Goal: Task Accomplishment & Management: Use online tool/utility

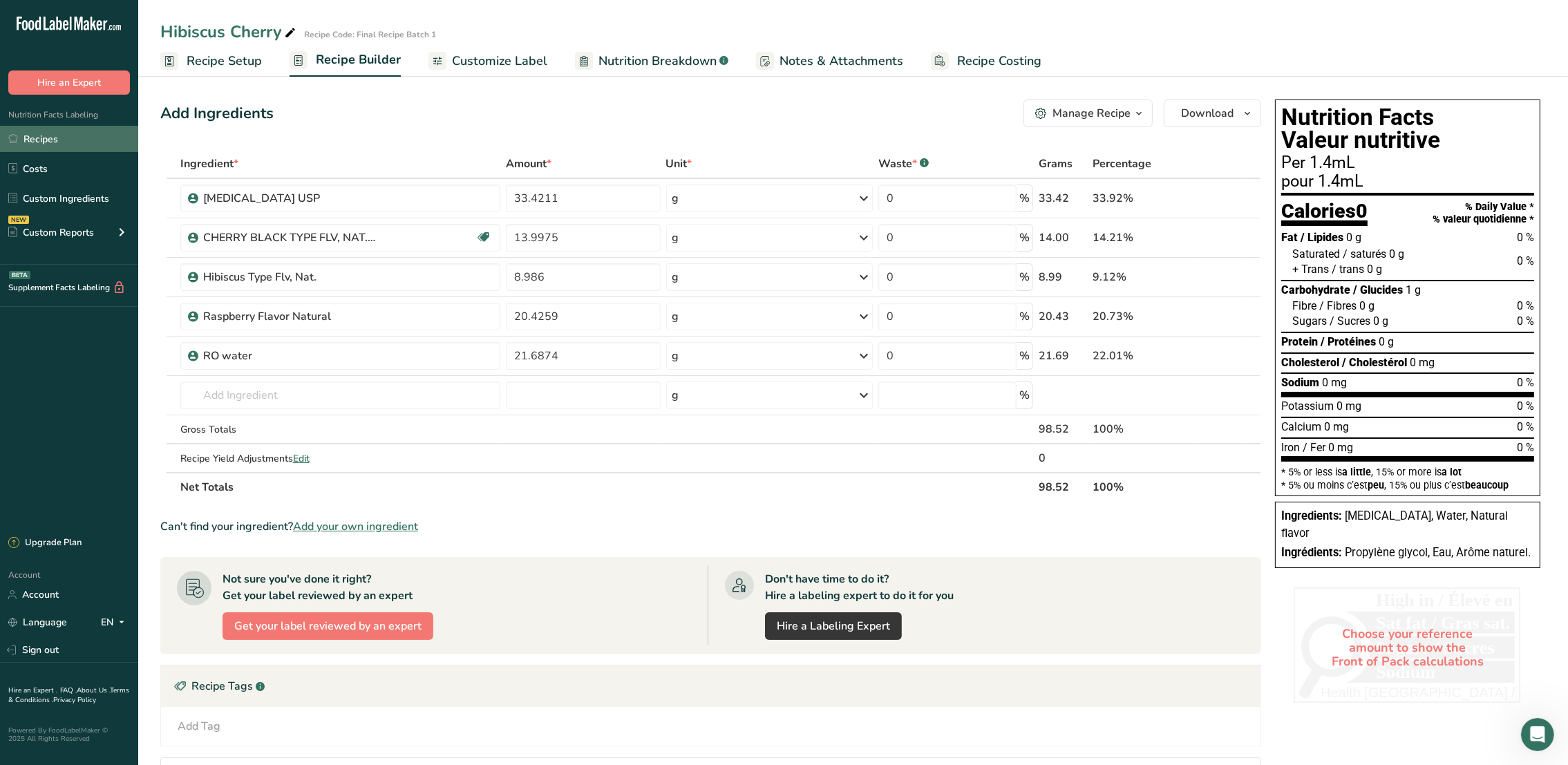
click at [89, 133] on link "Recipes" at bounding box center [69, 139] width 138 height 27
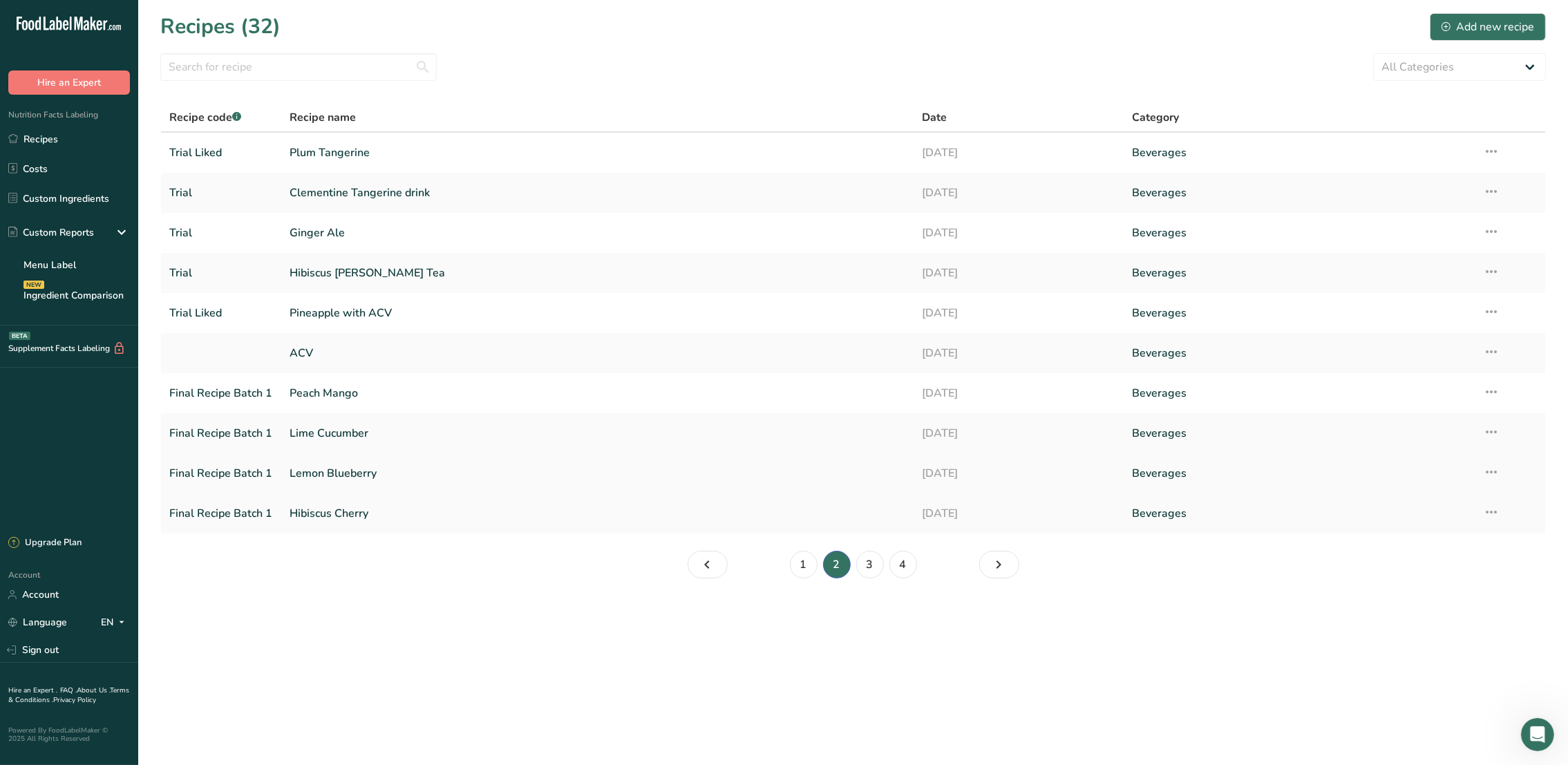
click at [431, 467] on link "Lemon Blueberry" at bounding box center [597, 473] width 615 height 29
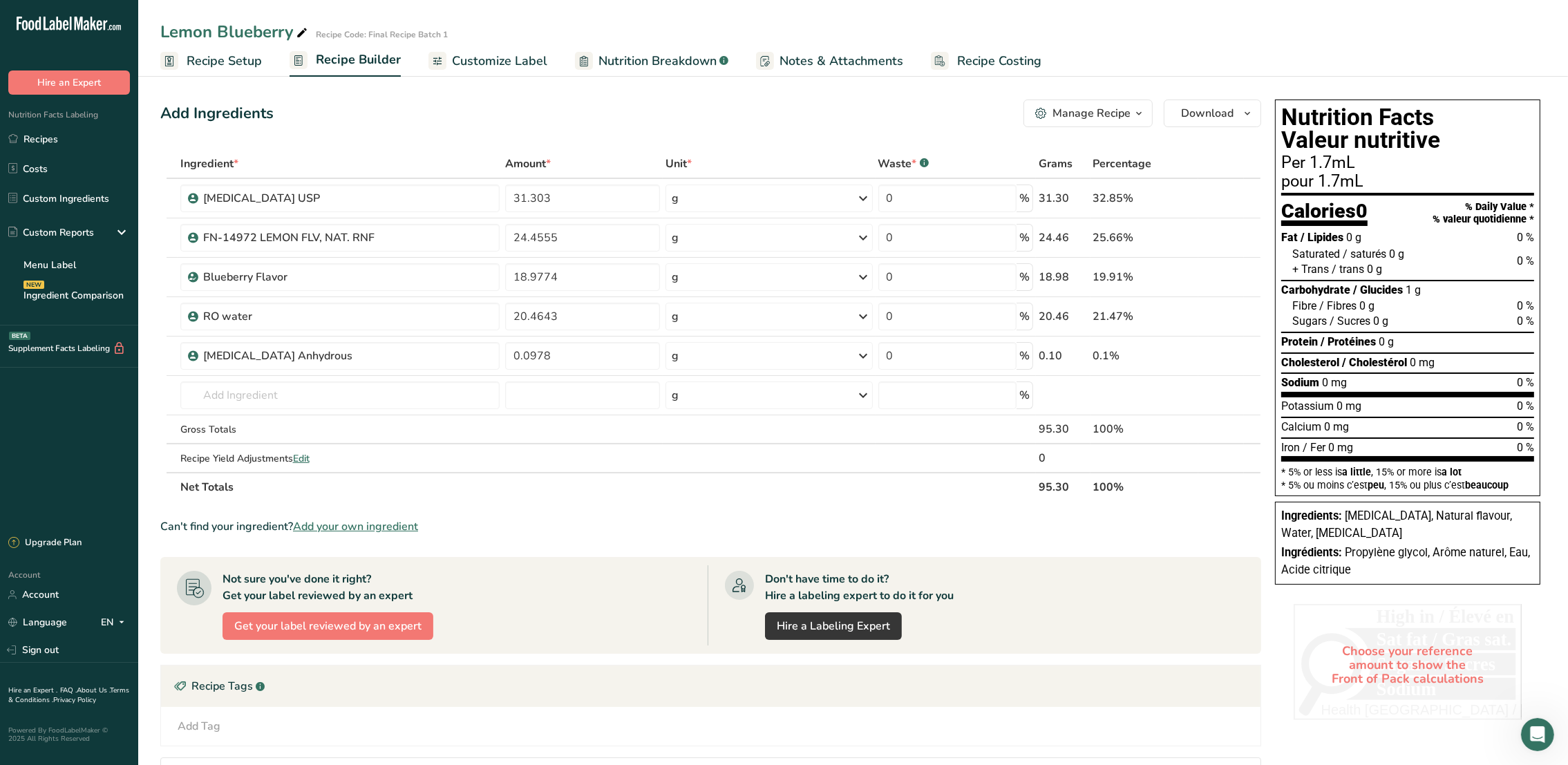
click at [209, 54] on span "Recipe Setup" at bounding box center [224, 61] width 75 height 19
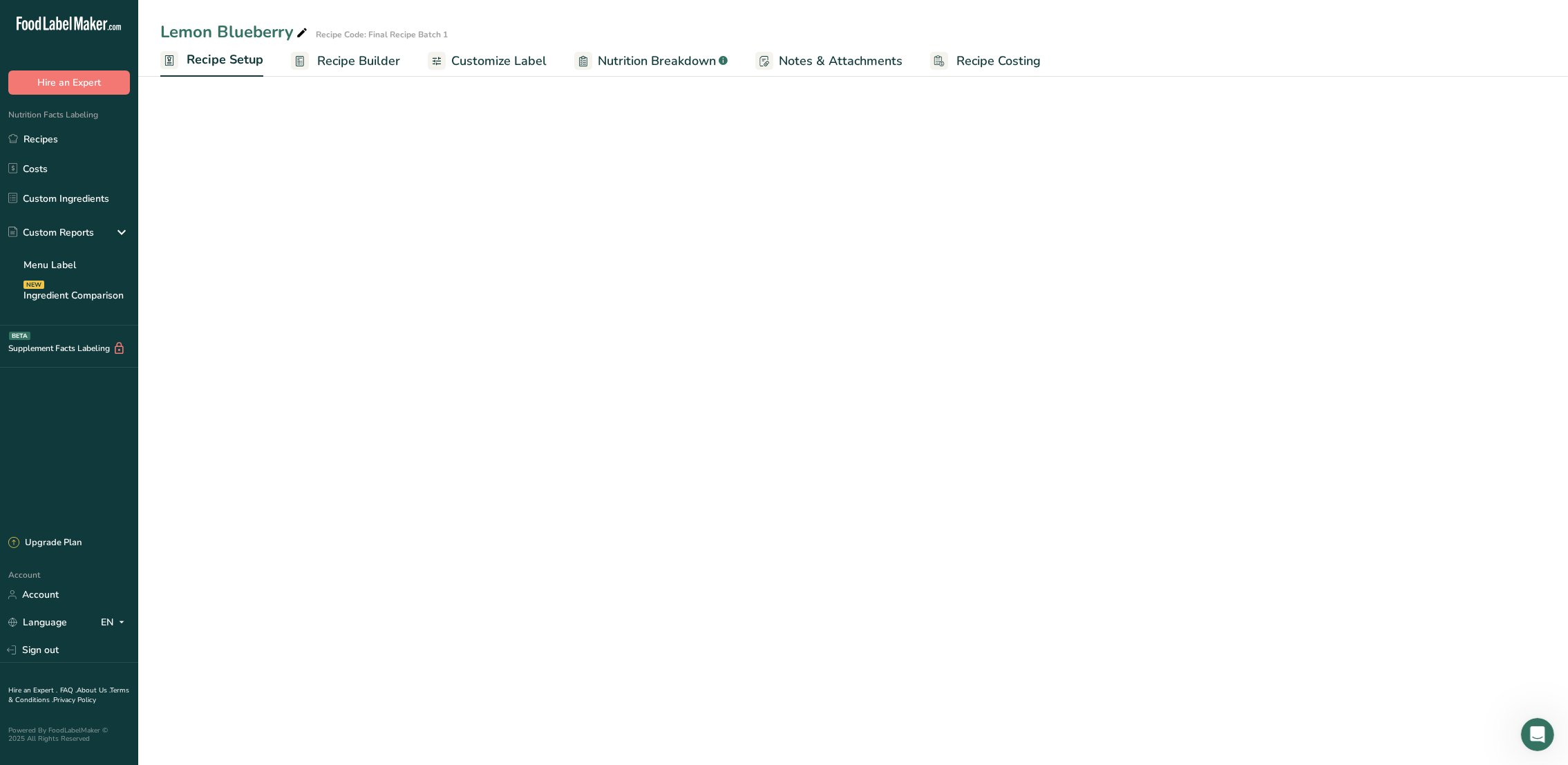
select select "22"
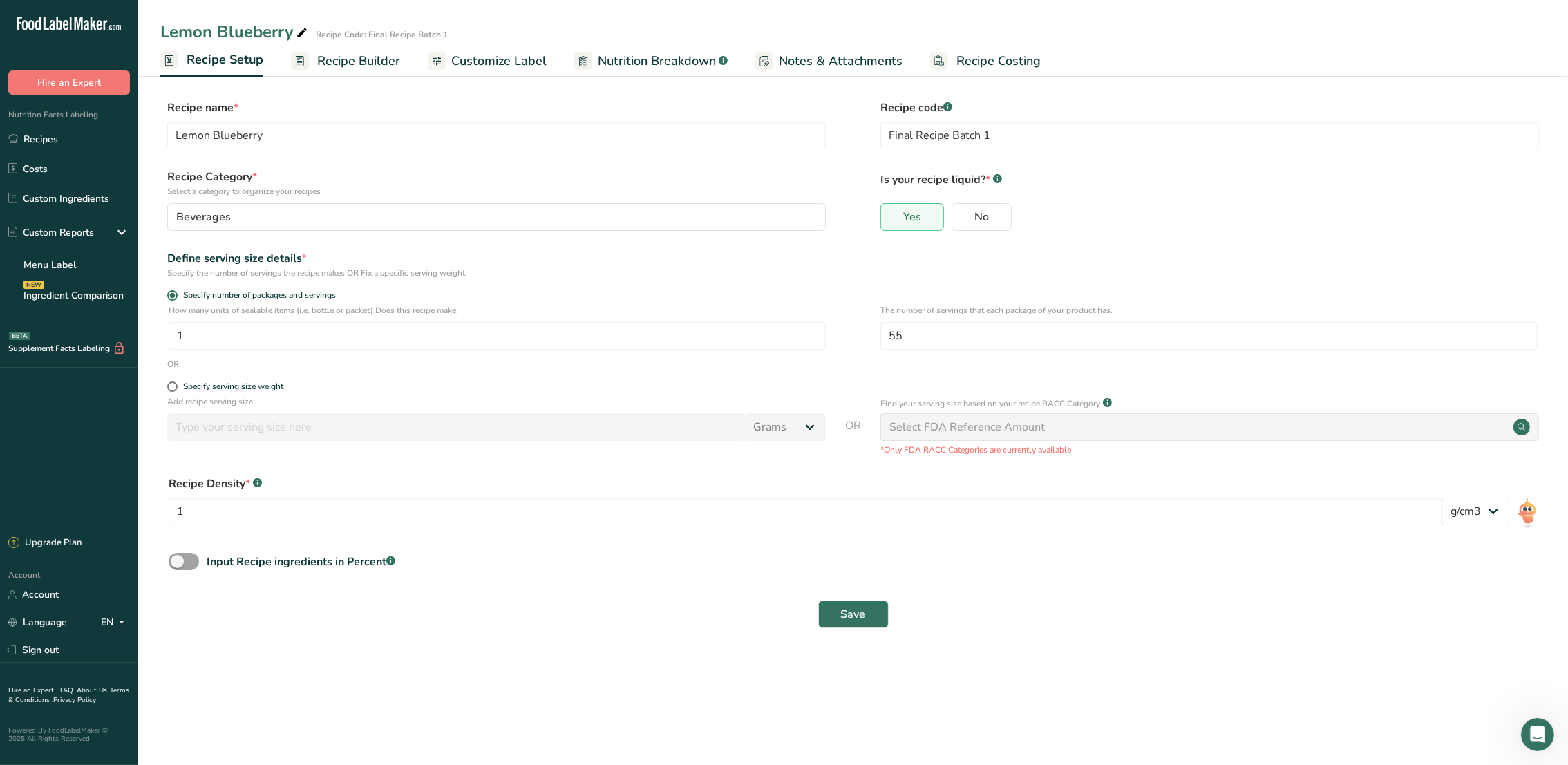
click at [213, 64] on span "Recipe Setup" at bounding box center [225, 59] width 77 height 19
click at [53, 138] on link "Recipes" at bounding box center [69, 139] width 138 height 27
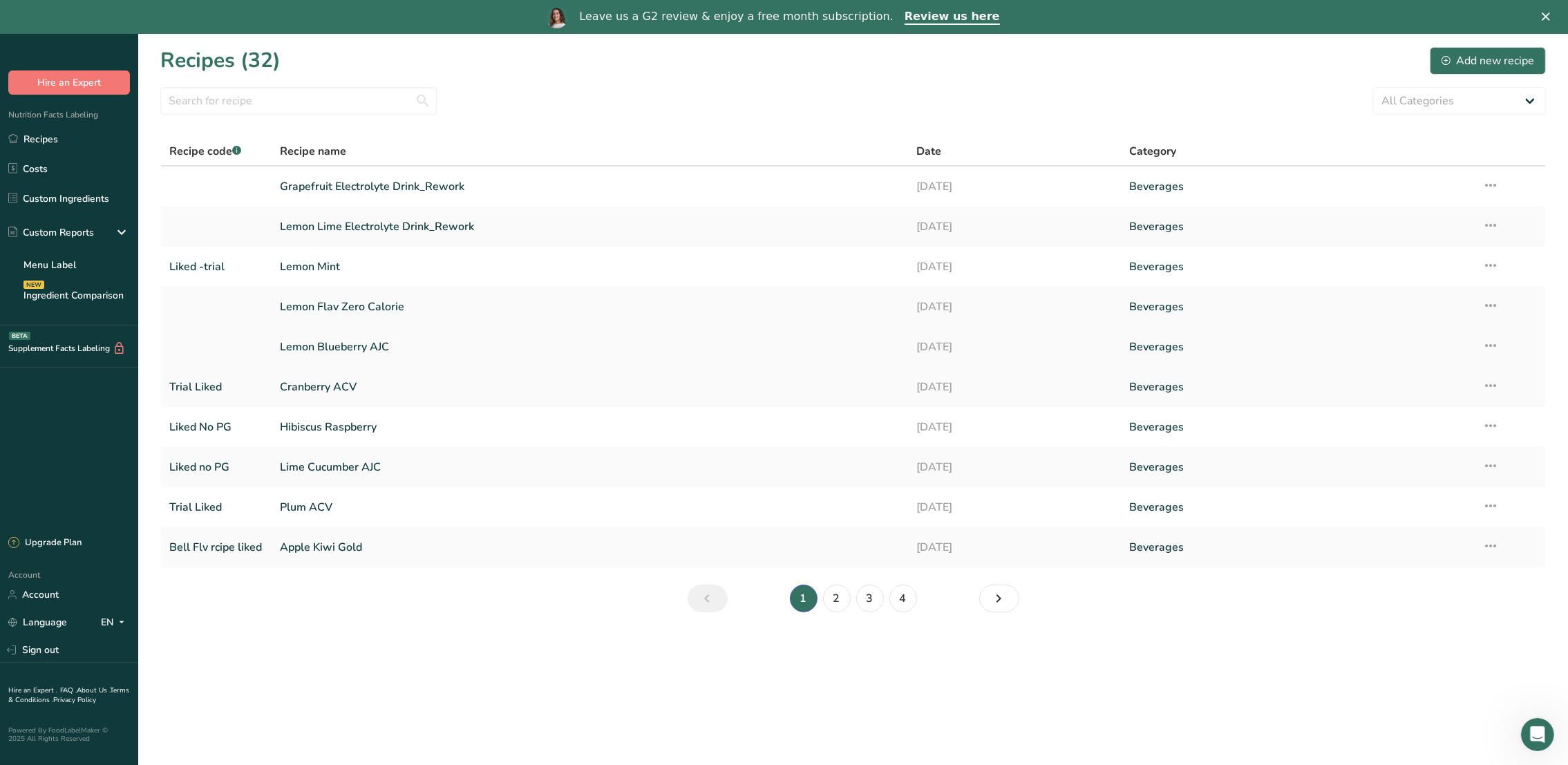
click at [320, 343] on link "Lemon Blueberry AJC" at bounding box center [590, 347] width 620 height 29
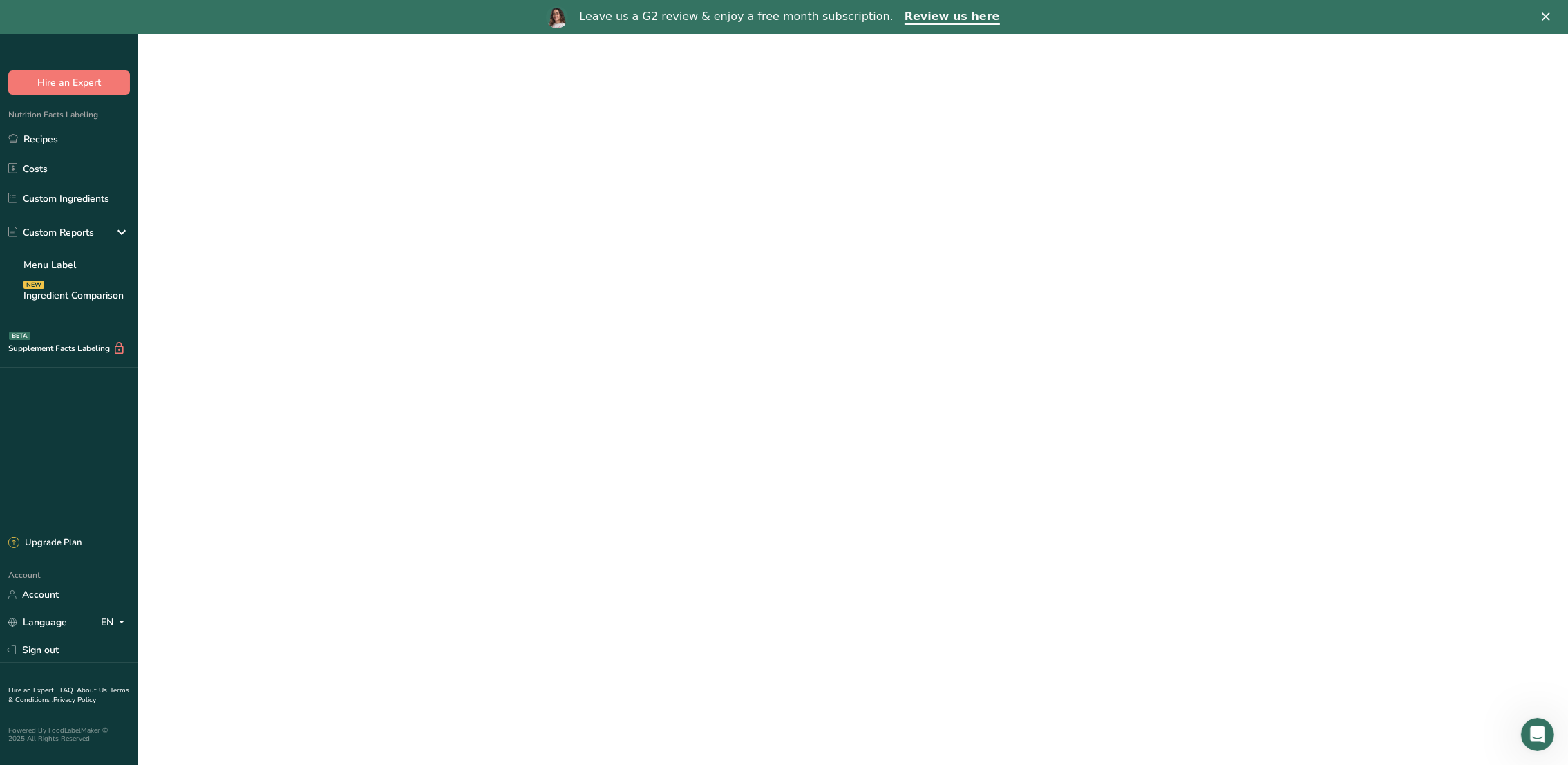
click at [320, 343] on link "Lemon Blueberry AJC" at bounding box center [590, 347] width 620 height 29
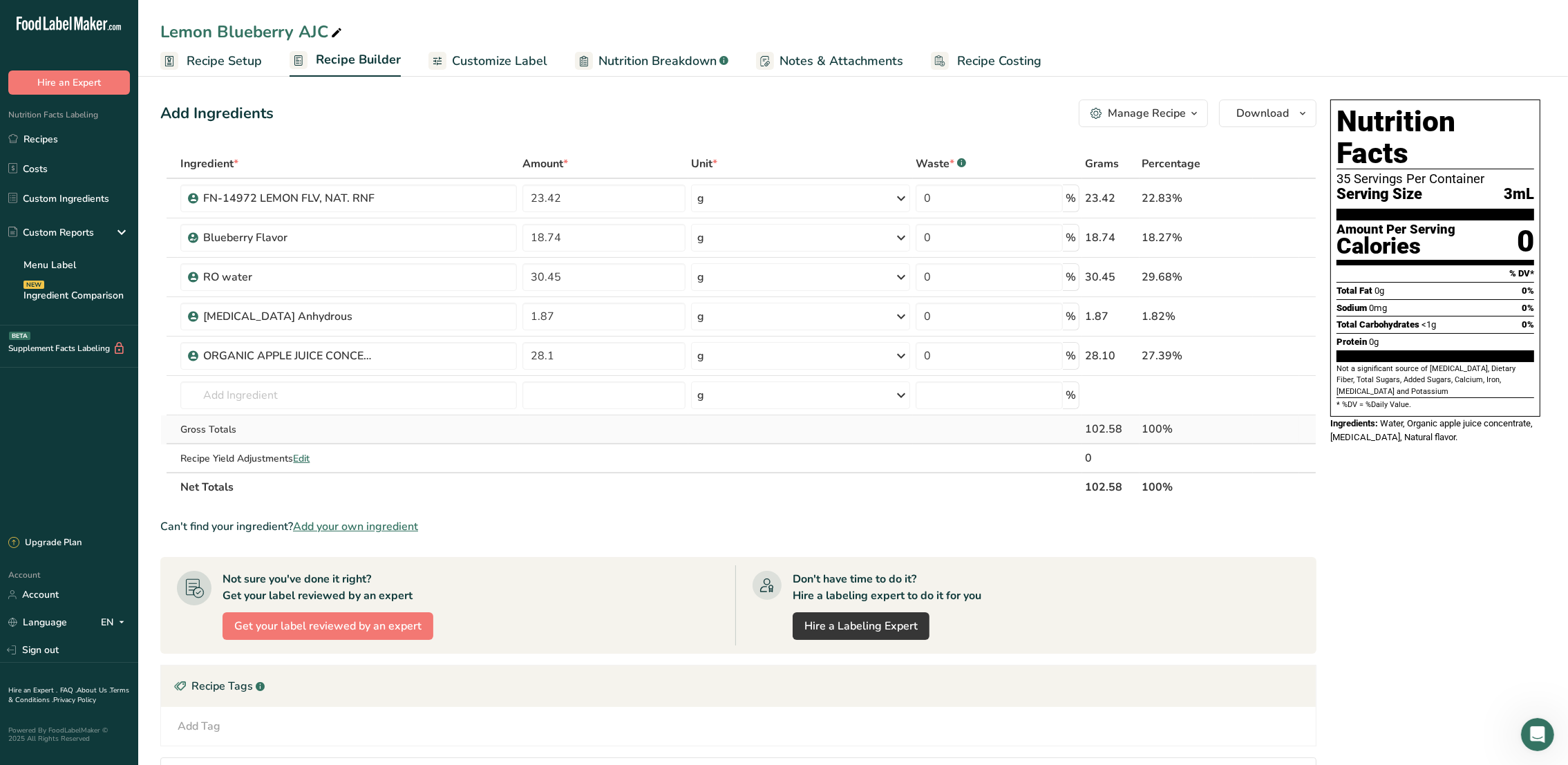
click at [1165, 433] on div "100%" at bounding box center [1196, 429] width 108 height 17
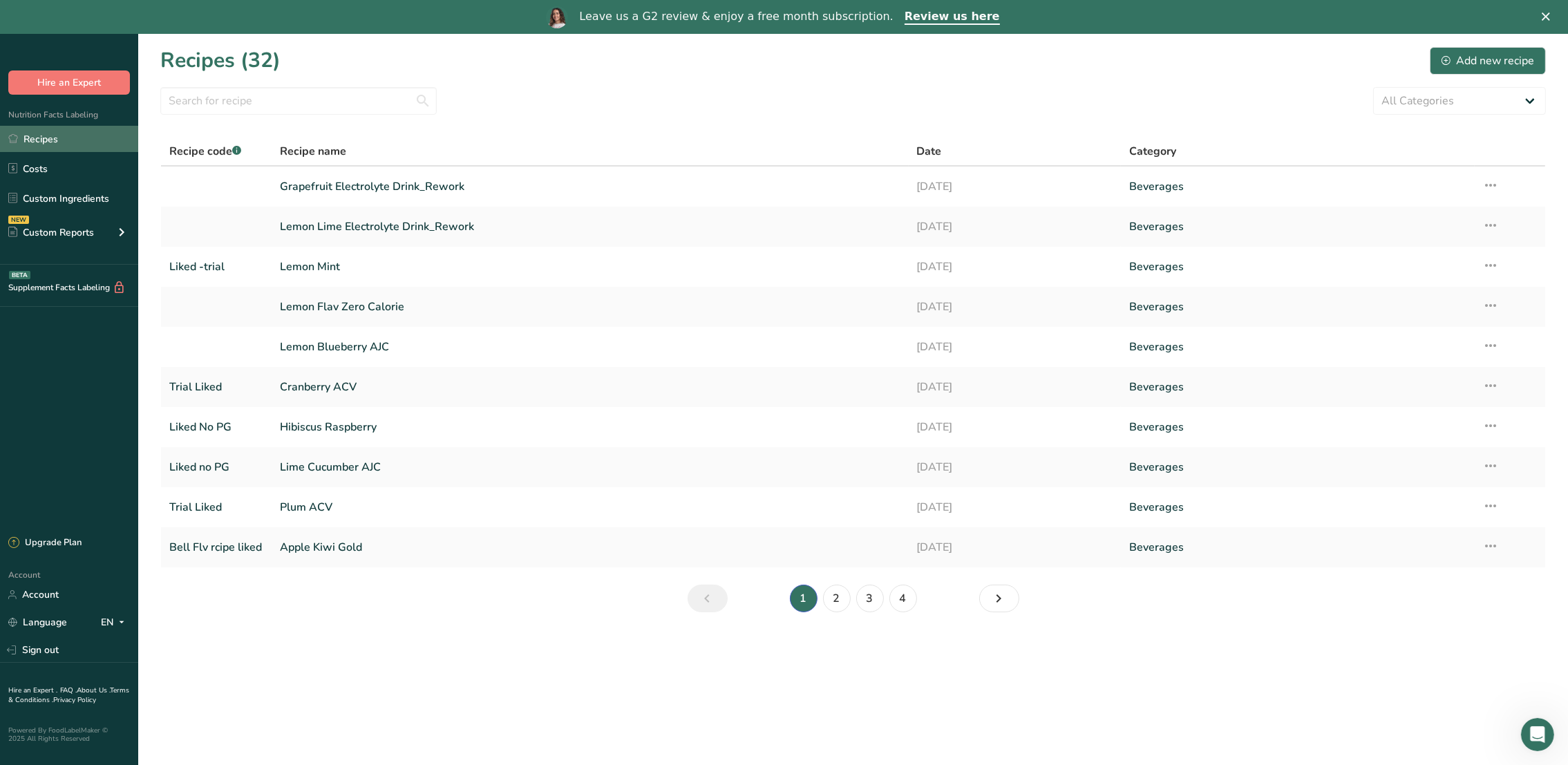
click at [69, 144] on link "Recipes" at bounding box center [69, 139] width 138 height 27
